Goal: Task Accomplishment & Management: Complete application form

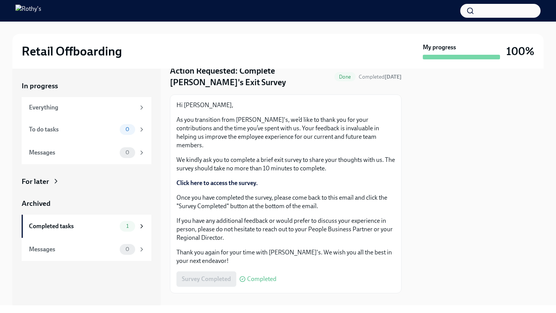
scroll to position [35, 0]
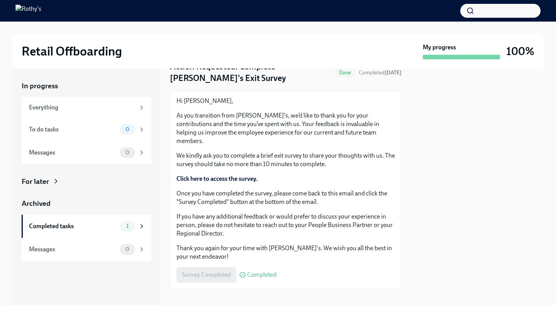
click at [234, 175] on strong "Click here to access the survey." at bounding box center [216, 178] width 81 height 7
click at [253, 272] on span "Completed" at bounding box center [261, 275] width 29 height 6
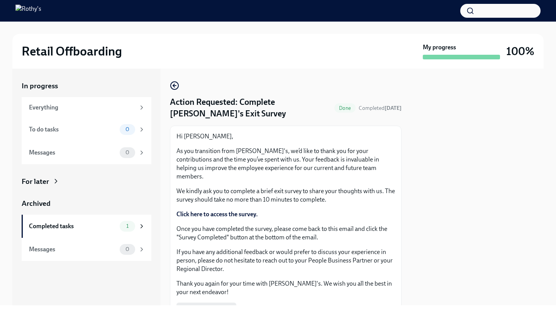
scroll to position [35, 0]
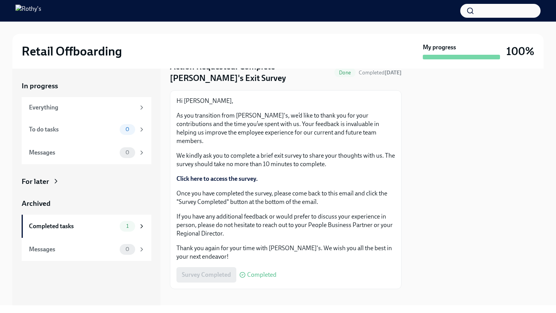
click at [252, 272] on span "Completed" at bounding box center [261, 275] width 29 height 6
click at [215, 267] on div "Survey Completed Completed" at bounding box center [226, 274] width 100 height 15
